Goal: Task Accomplishment & Management: Use online tool/utility

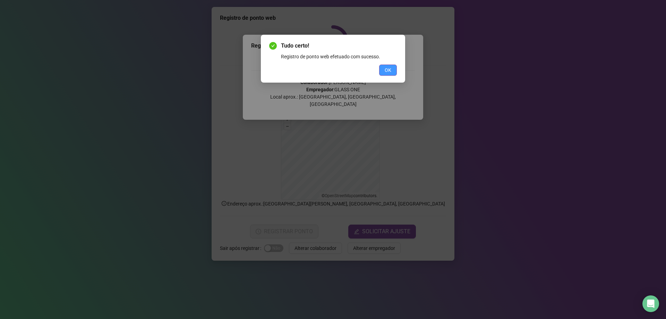
click at [395, 70] on button "OK" at bounding box center [388, 70] width 18 height 11
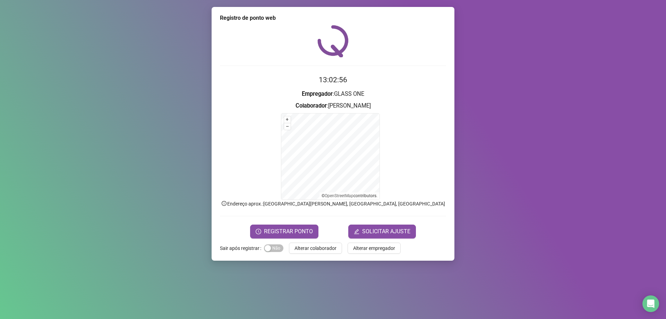
click at [294, 222] on form "13:02:56 Empregador : GLASS ONE Colaborador : NATALIA DE OLIVEIRA LIMA + – ⇧ › …" at bounding box center [333, 156] width 226 height 164
click at [293, 229] on span "REGISTRAR PONTO" at bounding box center [288, 231] width 49 height 8
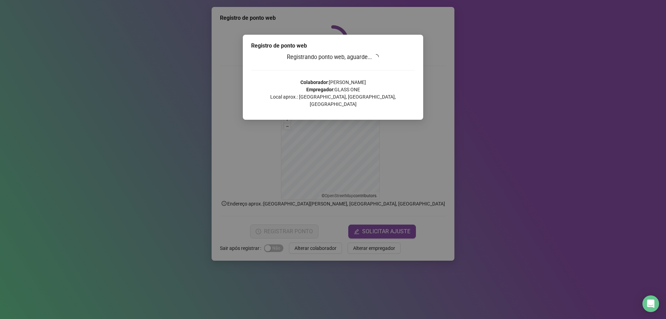
click at [414, 151] on div "Registro de ponto web Registrando ponto web, aguarde... Colaborador : NATALIA D…" at bounding box center [333, 159] width 666 height 319
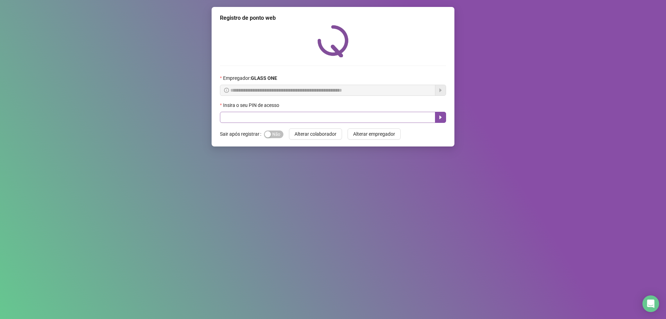
click at [282, 112] on div "Insira o seu PIN de acesso" at bounding box center [333, 112] width 226 height 22
